Goal: Find specific page/section: Find specific page/section

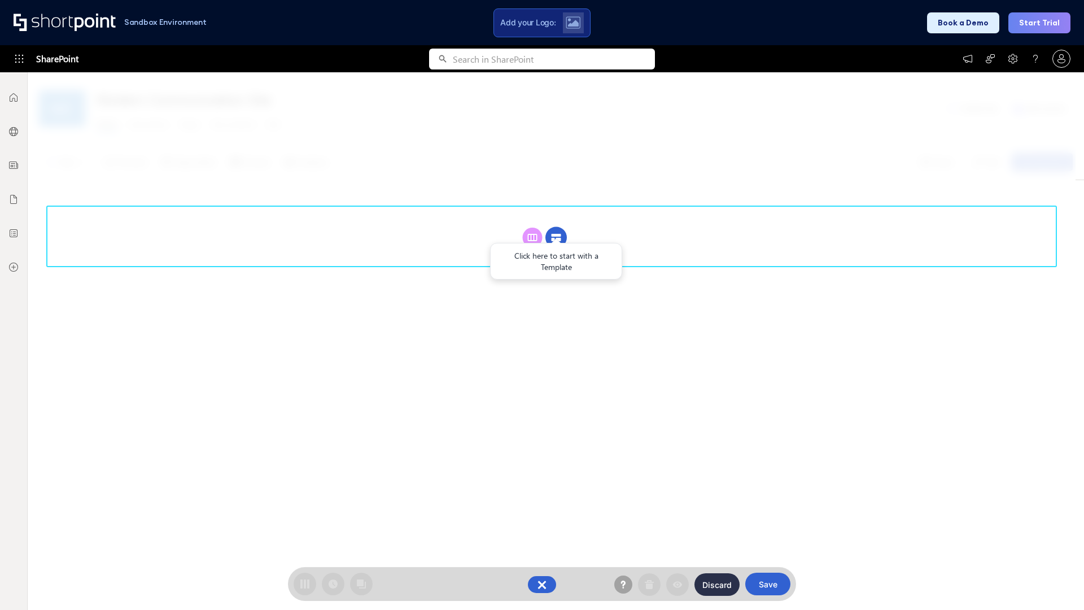
click at [556, 227] on circle at bounding box center [555, 237] width 21 height 21
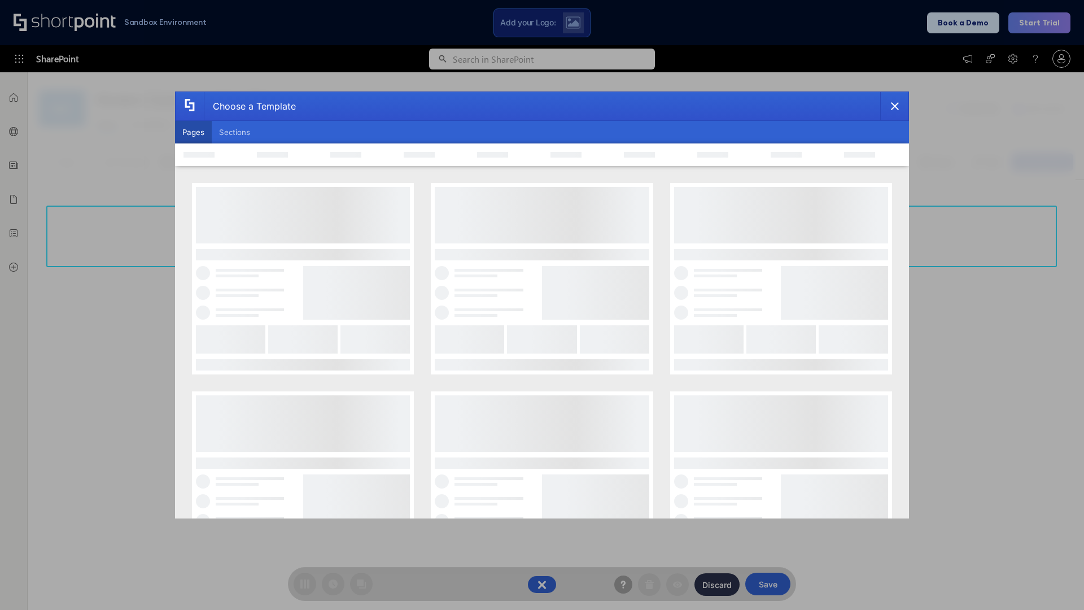
scroll to position [155, 0]
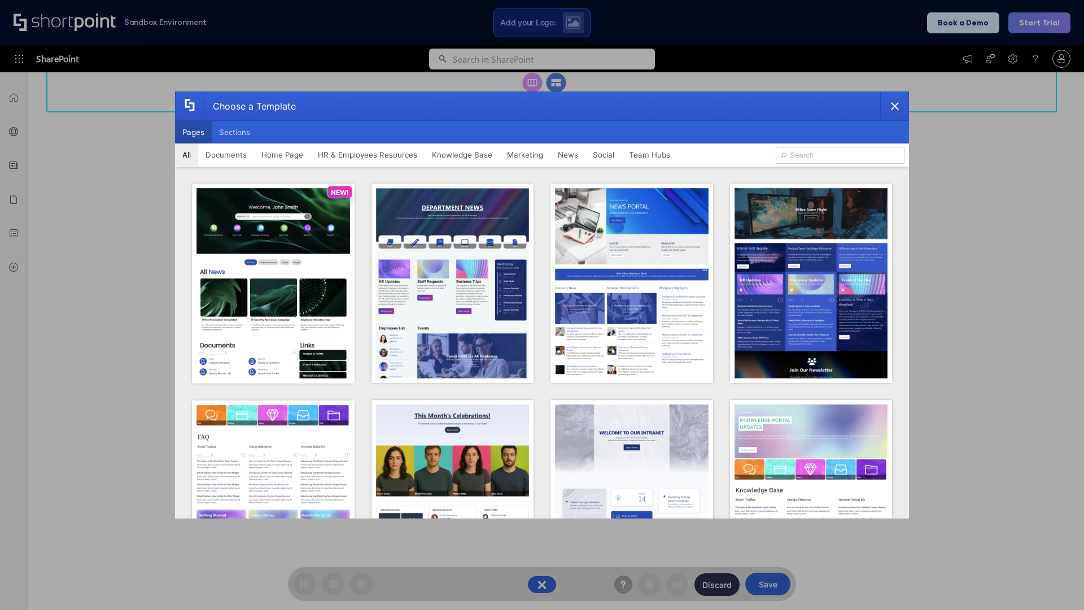
click at [193, 132] on button "Pages" at bounding box center [193, 132] width 37 height 23
type input "Team Hub 4"
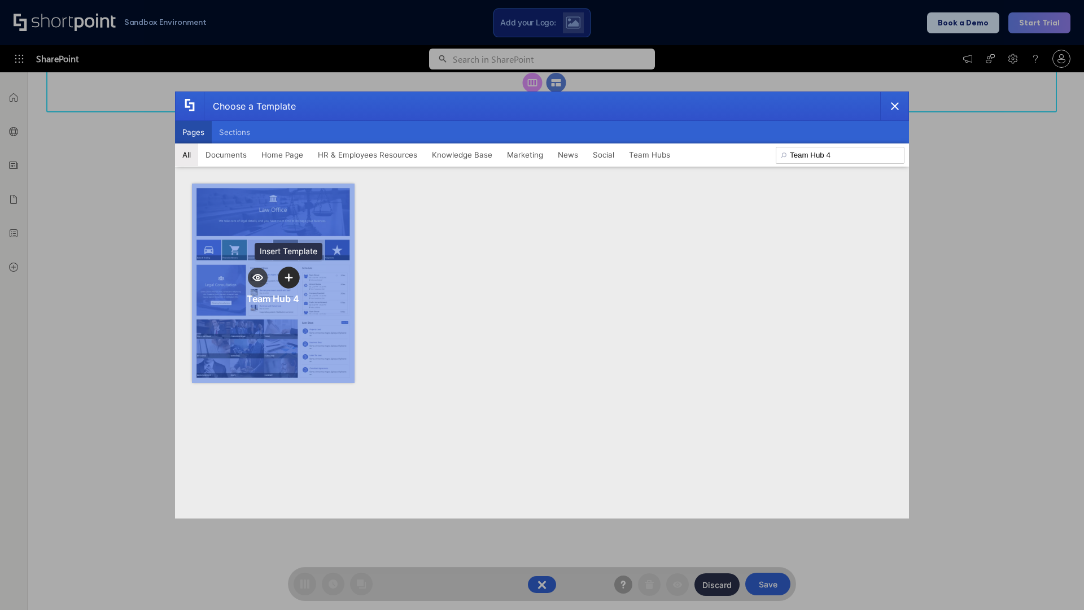
click at [289, 277] on icon "template selector" at bounding box center [289, 277] width 8 height 8
